Goal: Task Accomplishment & Management: Manage account settings

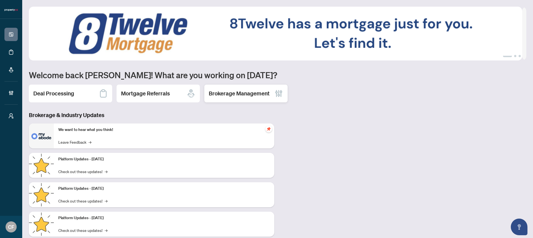
click at [237, 95] on h2 "Brokerage Management" at bounding box center [239, 94] width 61 height 8
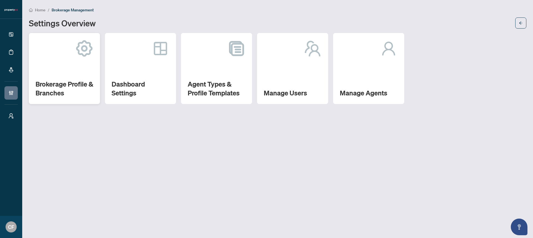
click at [79, 90] on h2 "Brokerage Profile & Branches" at bounding box center [65, 89] width 58 height 18
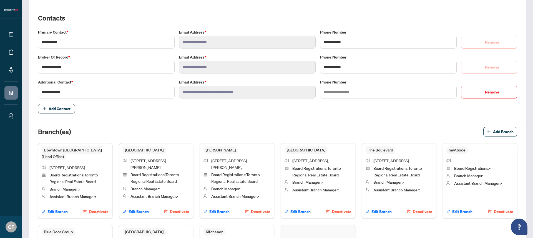
scroll to position [206, 0]
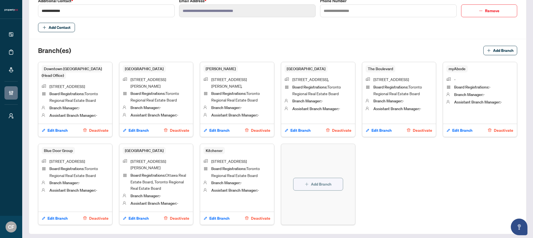
click at [305, 180] on span "button" at bounding box center [307, 184] width 4 height 9
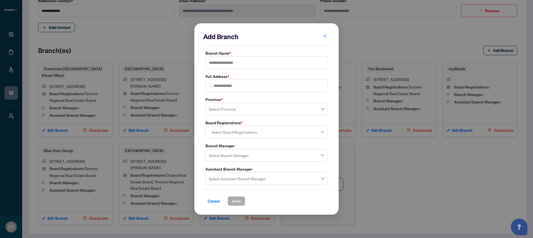
click at [263, 130] on div at bounding box center [266, 132] width 115 height 10
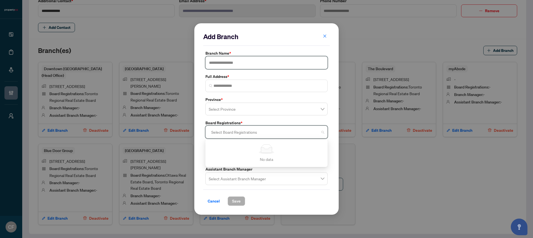
click at [263, 62] on input "text" at bounding box center [266, 62] width 122 height 13
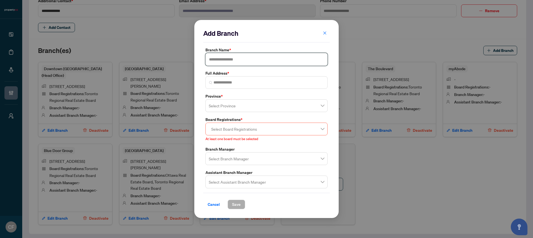
type input "*******"
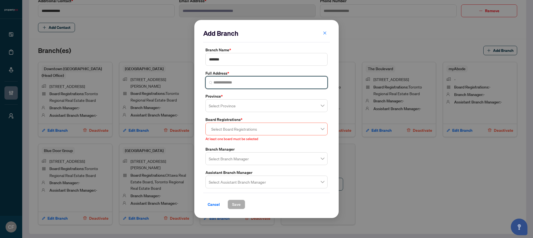
click at [252, 83] on input "search" at bounding box center [268, 83] width 110 height 6
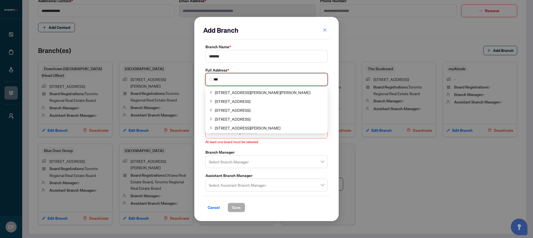
click at [254, 90] on div "ChIJiSbwVDM1K4gRMgKlwXN4G3o 123 Edward Street Diagnostic Imaging, Edward Street…" at bounding box center [266, 110] width 122 height 47
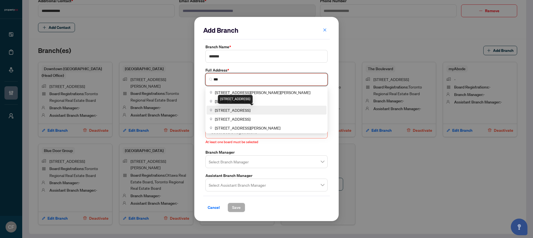
click at [250, 109] on span "123 Great Gulf Drive, Concord, ON, Canada" at bounding box center [233, 110] width 36 height 6
type input "**********"
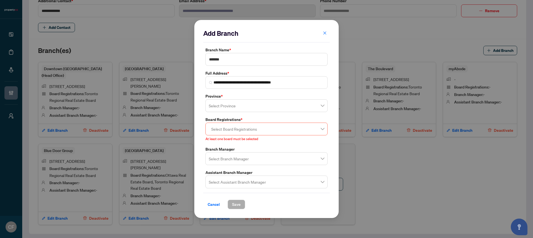
click at [248, 107] on input "search" at bounding box center [264, 106] width 110 height 12
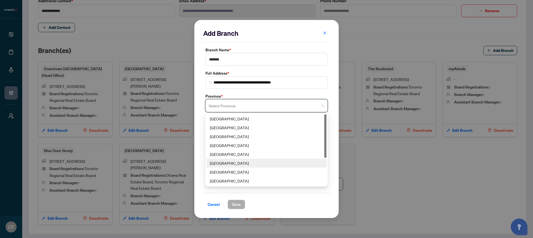
scroll to position [17, 0]
click at [232, 170] on div "Ontario" at bounding box center [266, 173] width 113 height 6
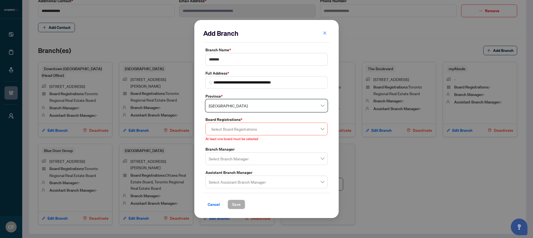
click at [246, 130] on div at bounding box center [266, 129] width 115 height 10
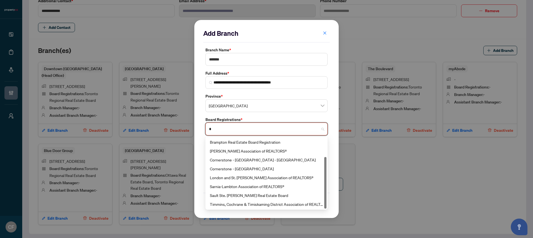
scroll to position [27, 0]
type input "**"
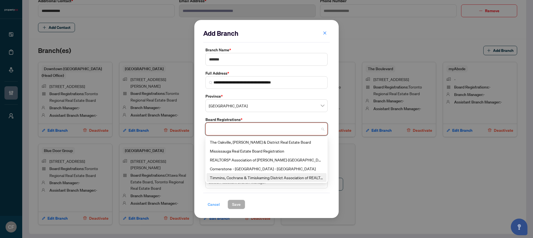
click at [219, 205] on span "Cancel" at bounding box center [214, 204] width 12 height 9
